Goal: Navigation & Orientation: Find specific page/section

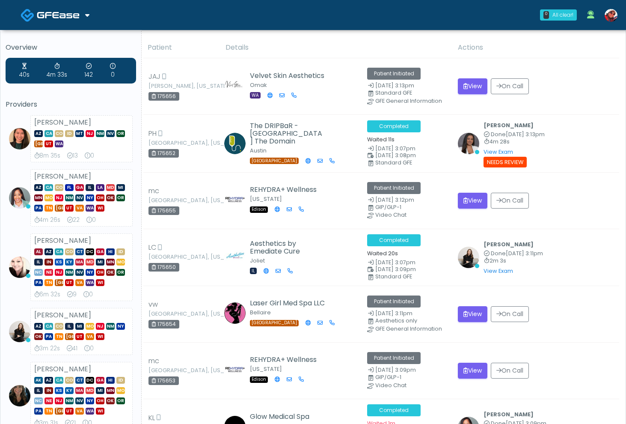
click at [52, 19] on span at bounding box center [59, 15] width 45 height 12
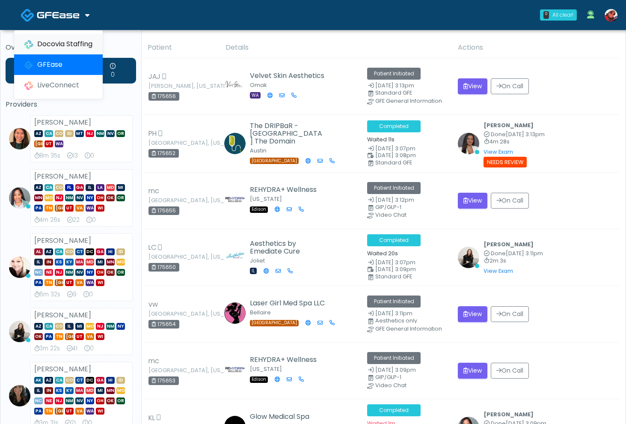
click at [61, 37] on link "Docovia Staffing" at bounding box center [58, 44] width 89 height 21
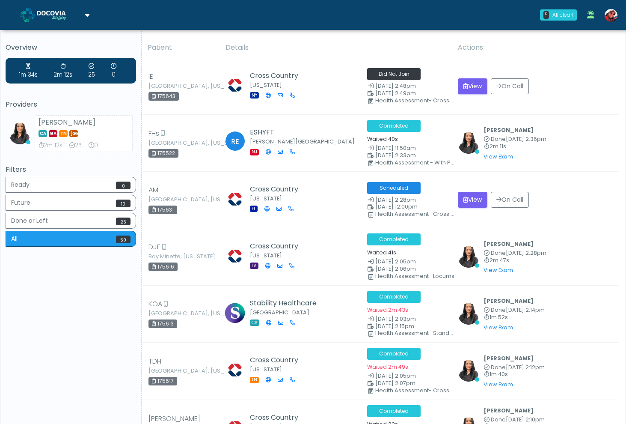
click at [69, 18] on img at bounding box center [58, 15] width 43 height 9
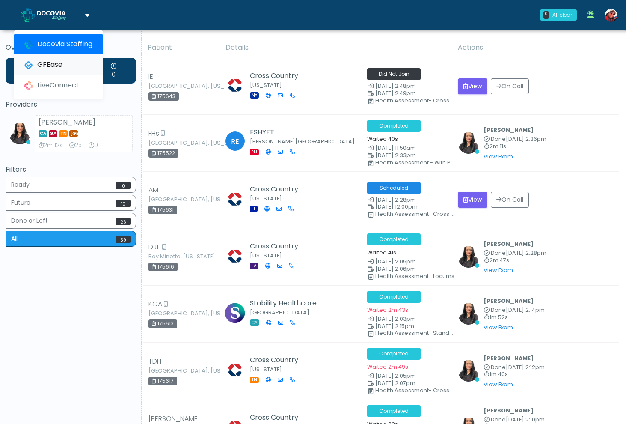
click at [66, 62] on link "GFEase" at bounding box center [58, 64] width 89 height 21
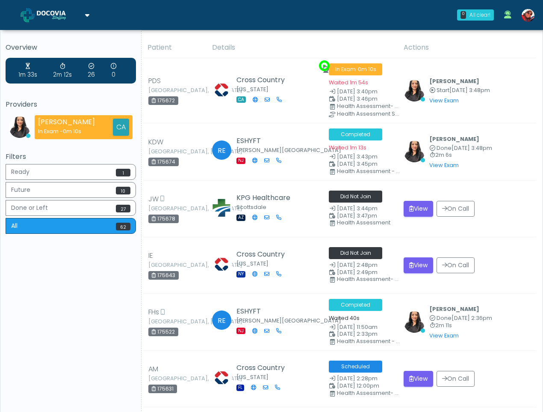
click at [54, 13] on img at bounding box center [58, 15] width 43 height 9
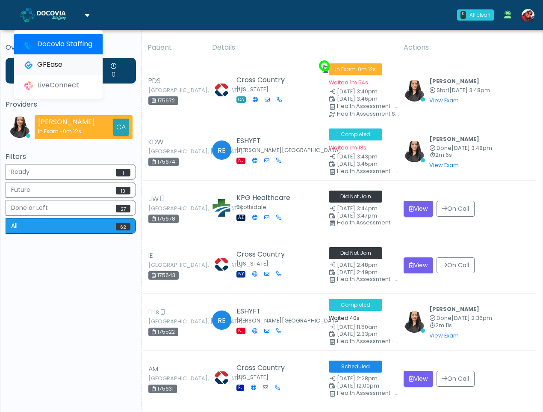
click at [57, 66] on link "GFEase" at bounding box center [58, 64] width 89 height 21
